Goal: Entertainment & Leisure: Consume media (video, audio)

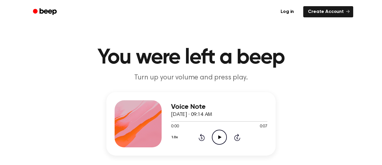
click at [218, 134] on icon "Play Audio" at bounding box center [219, 136] width 15 height 15
click at [221, 138] on icon "Play Audio" at bounding box center [219, 136] width 15 height 15
click at [219, 139] on icon "Play Audio" at bounding box center [219, 136] width 15 height 15
click at [222, 136] on icon "Play Audio" at bounding box center [219, 136] width 15 height 15
click at [221, 135] on icon "Play Audio" at bounding box center [219, 136] width 15 height 15
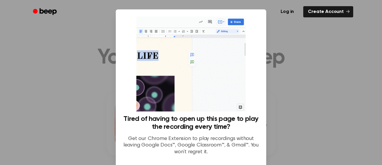
click at [292, 24] on div at bounding box center [191, 82] width 382 height 165
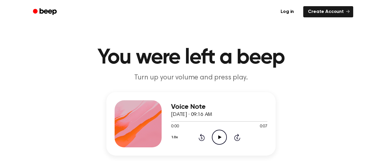
click at [220, 134] on icon "Play Audio" at bounding box center [219, 136] width 15 height 15
click at [214, 133] on icon "Play Audio" at bounding box center [219, 136] width 15 height 15
click at [215, 129] on div "0:00 0:06" at bounding box center [219, 126] width 96 height 6
click at [217, 136] on icon "Play Audio" at bounding box center [219, 136] width 15 height 15
click at [220, 135] on icon "Play Audio" at bounding box center [219, 136] width 15 height 15
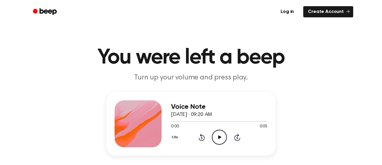
click at [218, 134] on icon "Play Audio" at bounding box center [219, 136] width 15 height 15
click at [218, 140] on icon "Play Audio" at bounding box center [219, 136] width 15 height 15
click at [222, 136] on icon "Play Audio" at bounding box center [219, 136] width 15 height 15
